Goal: Information Seeking & Learning: Learn about a topic

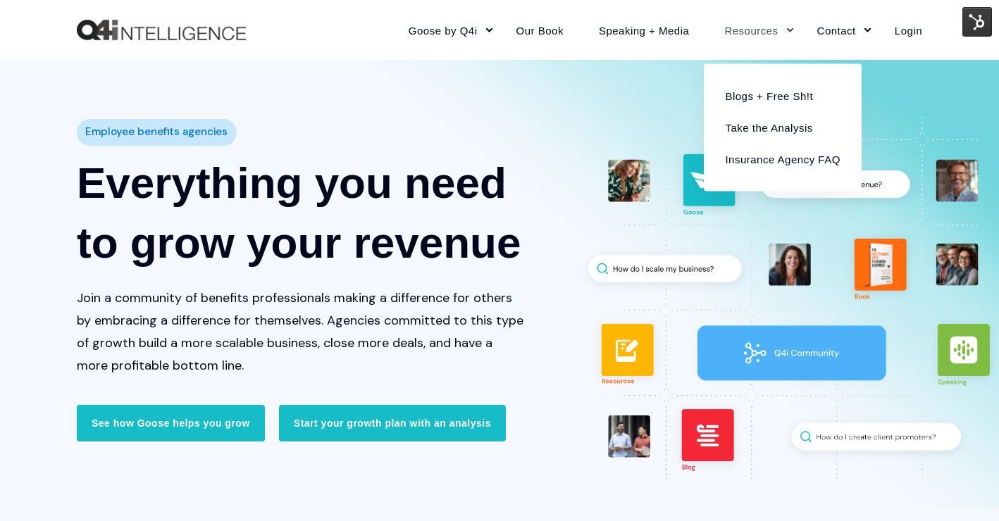
click at [757, 36] on link "Resources" at bounding box center [753, 29] width 92 height 61
click at [764, 92] on link "Blogs + Free Sh!t" at bounding box center [782, 96] width 136 height 32
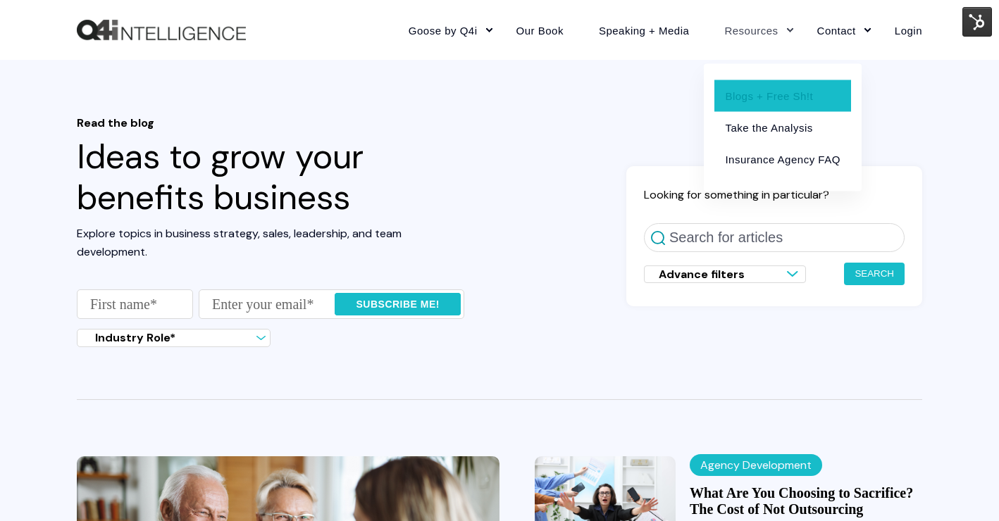
click at [770, 32] on link "Resources" at bounding box center [753, 29] width 92 height 61
click at [753, 30] on link "Resources" at bounding box center [753, 29] width 92 height 61
click at [753, 123] on link "Take the Analysis" at bounding box center [782, 127] width 136 height 32
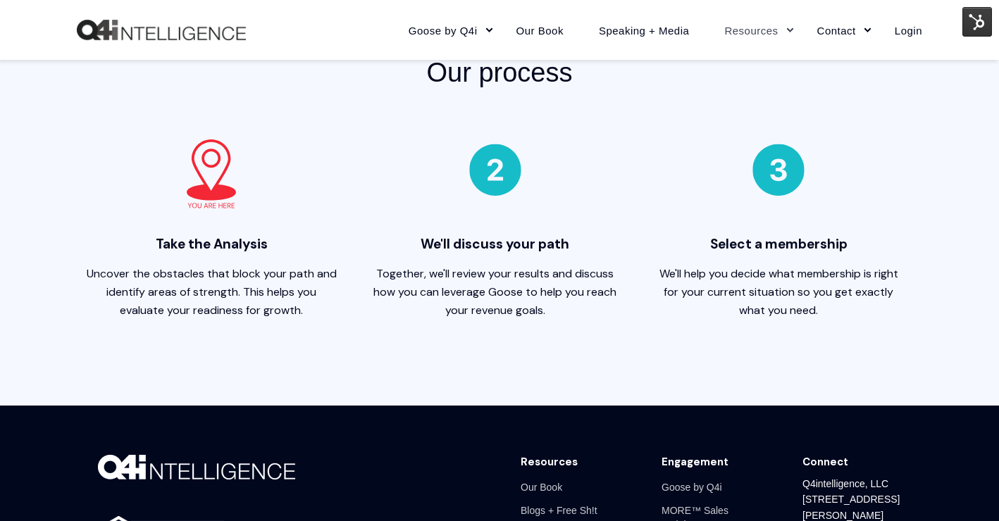
scroll to position [1483, 0]
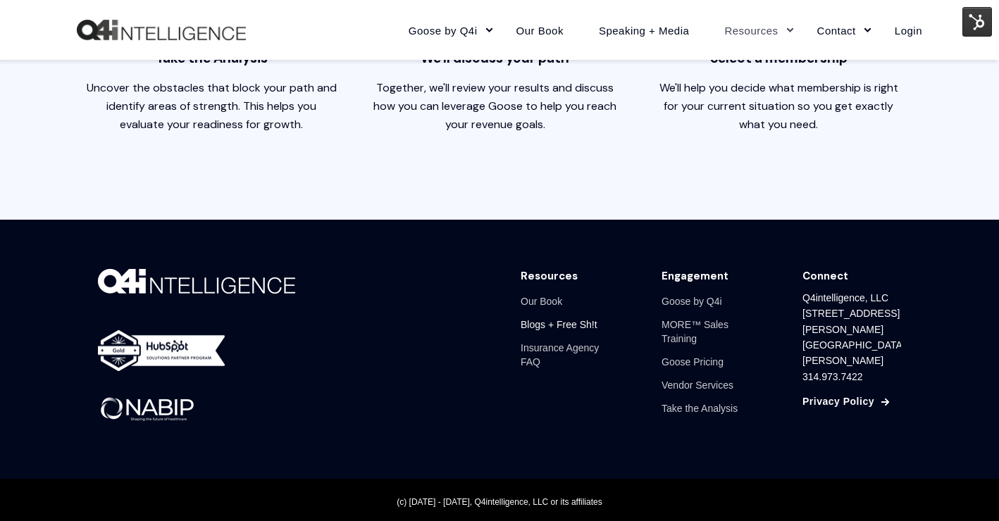
click at [544, 328] on link "Blogs + Free Sh!t" at bounding box center [559, 324] width 77 height 23
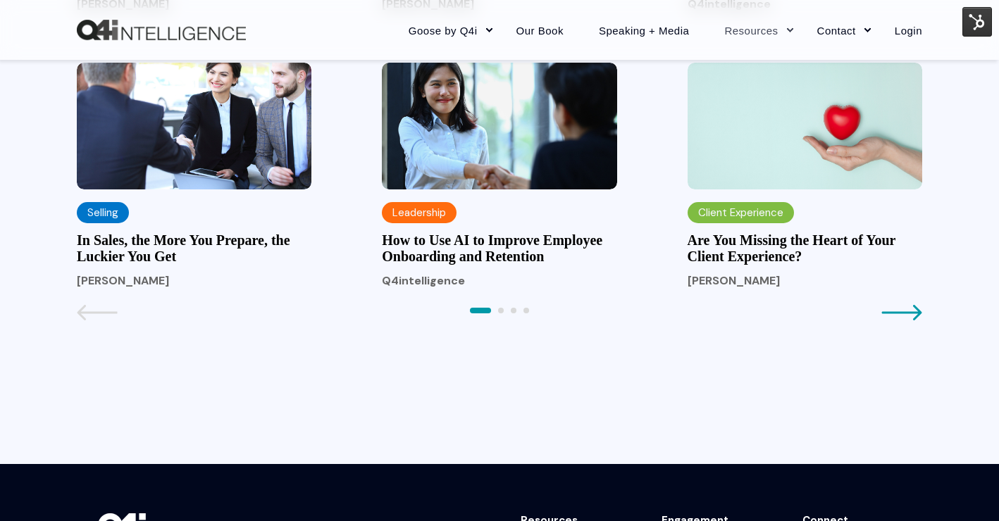
scroll to position [1603, 0]
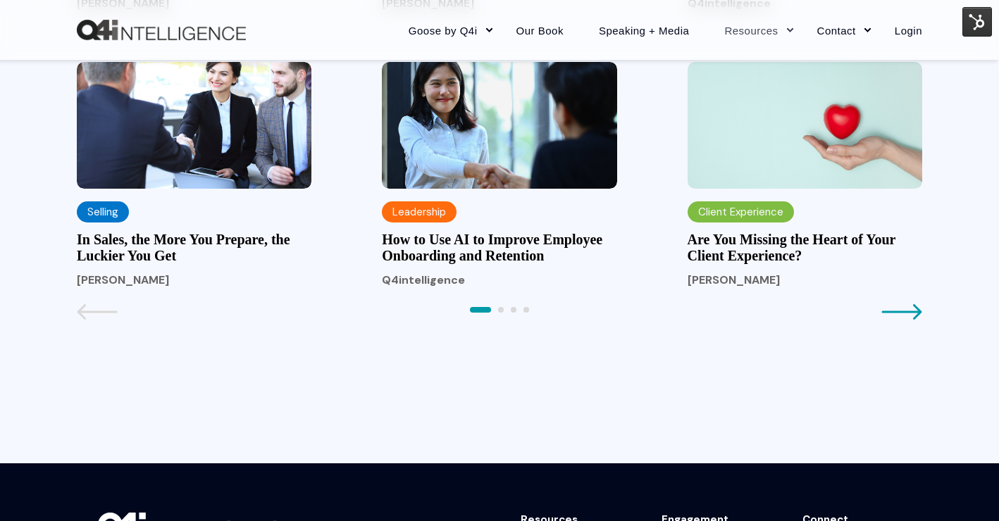
click at [912, 320] on icon "Next page" at bounding box center [902, 311] width 40 height 15
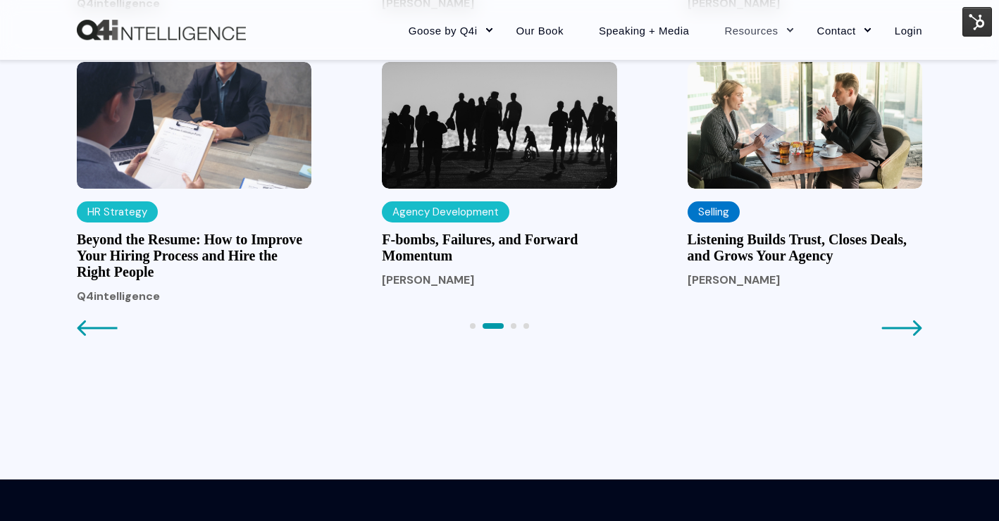
scroll to position [1512, 0]
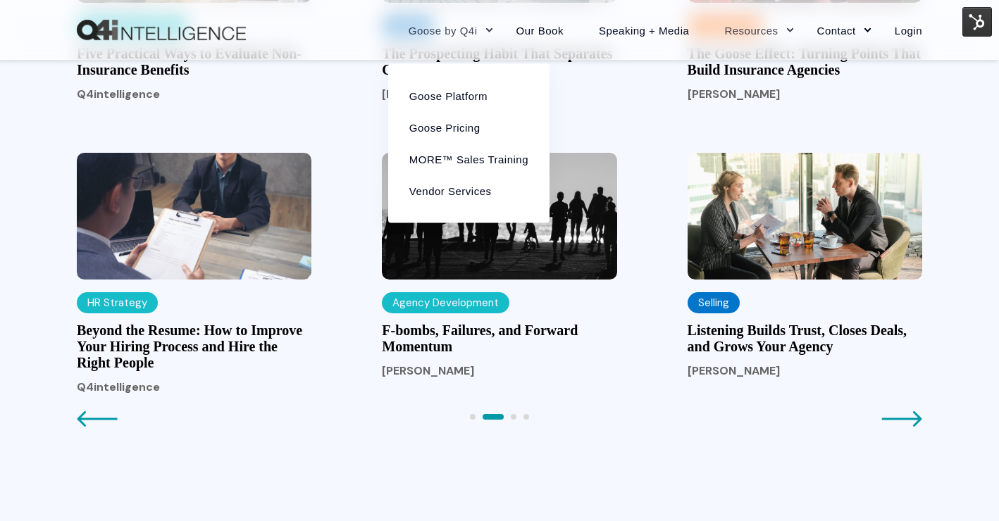
click at [461, 32] on link "Goose by Q4i" at bounding box center [445, 29] width 108 height 61
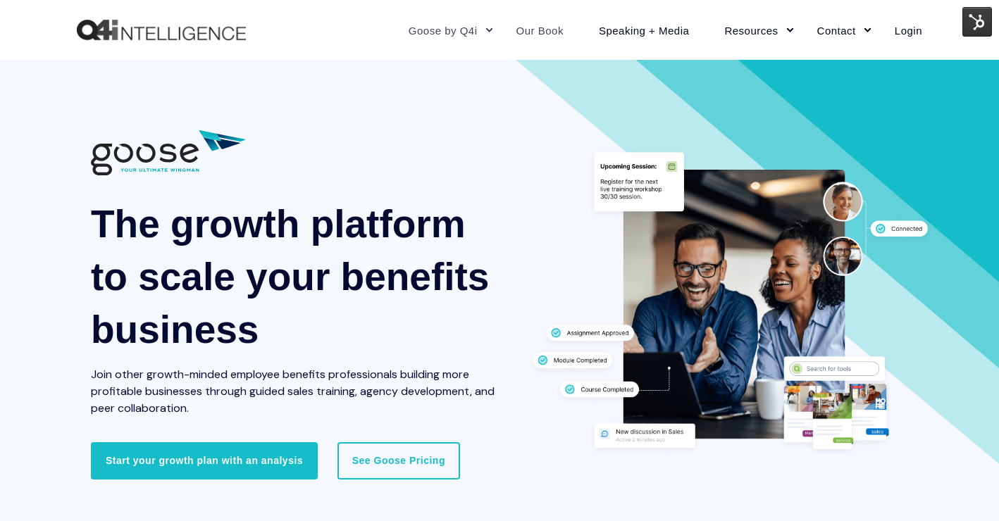
click at [542, 32] on link "Our Book" at bounding box center [540, 29] width 82 height 61
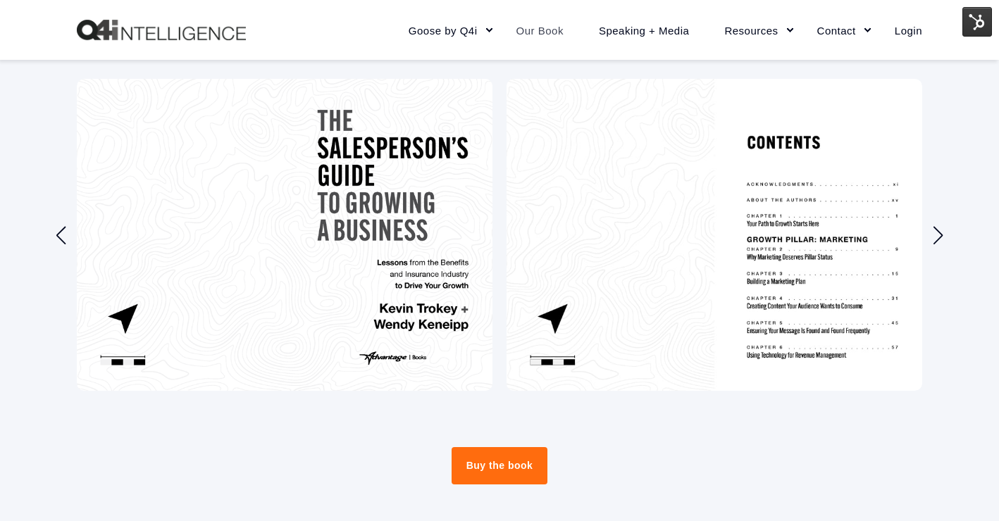
scroll to position [2964, 0]
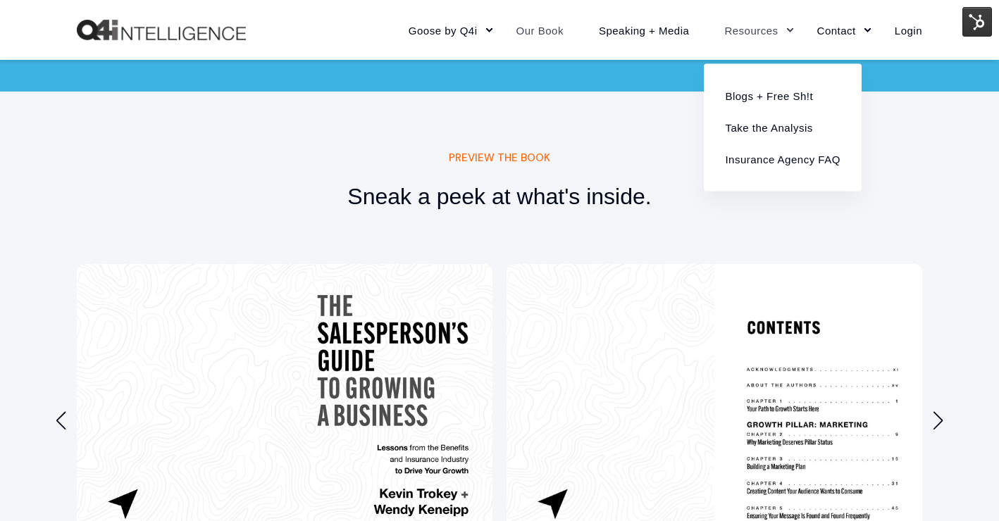
click at [766, 14] on link "Resources" at bounding box center [753, 29] width 92 height 61
click at [764, 31] on link "Resources" at bounding box center [753, 29] width 92 height 61
click at [764, 30] on link "Resources" at bounding box center [753, 29] width 92 height 61
click at [763, 100] on link "Blogs + Free Sh!t" at bounding box center [782, 96] width 136 height 32
